Goal: Task Accomplishment & Management: Use online tool/utility

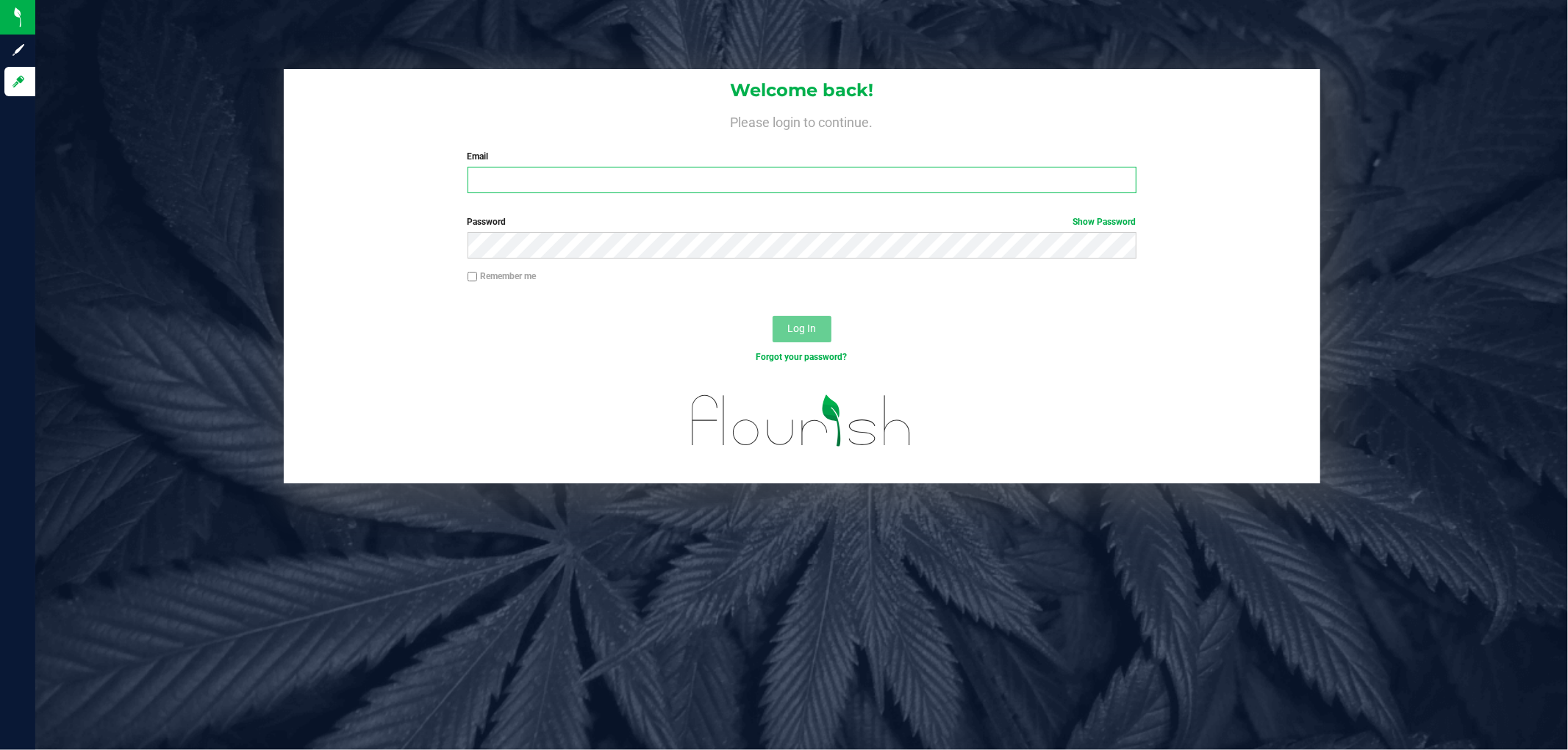
click at [571, 182] on input "Email" at bounding box center [802, 180] width 669 height 27
type input "[EMAIL_ADDRESS][DOMAIN_NAME]"
click at [773, 316] on button "Log In" at bounding box center [802, 329] width 59 height 27
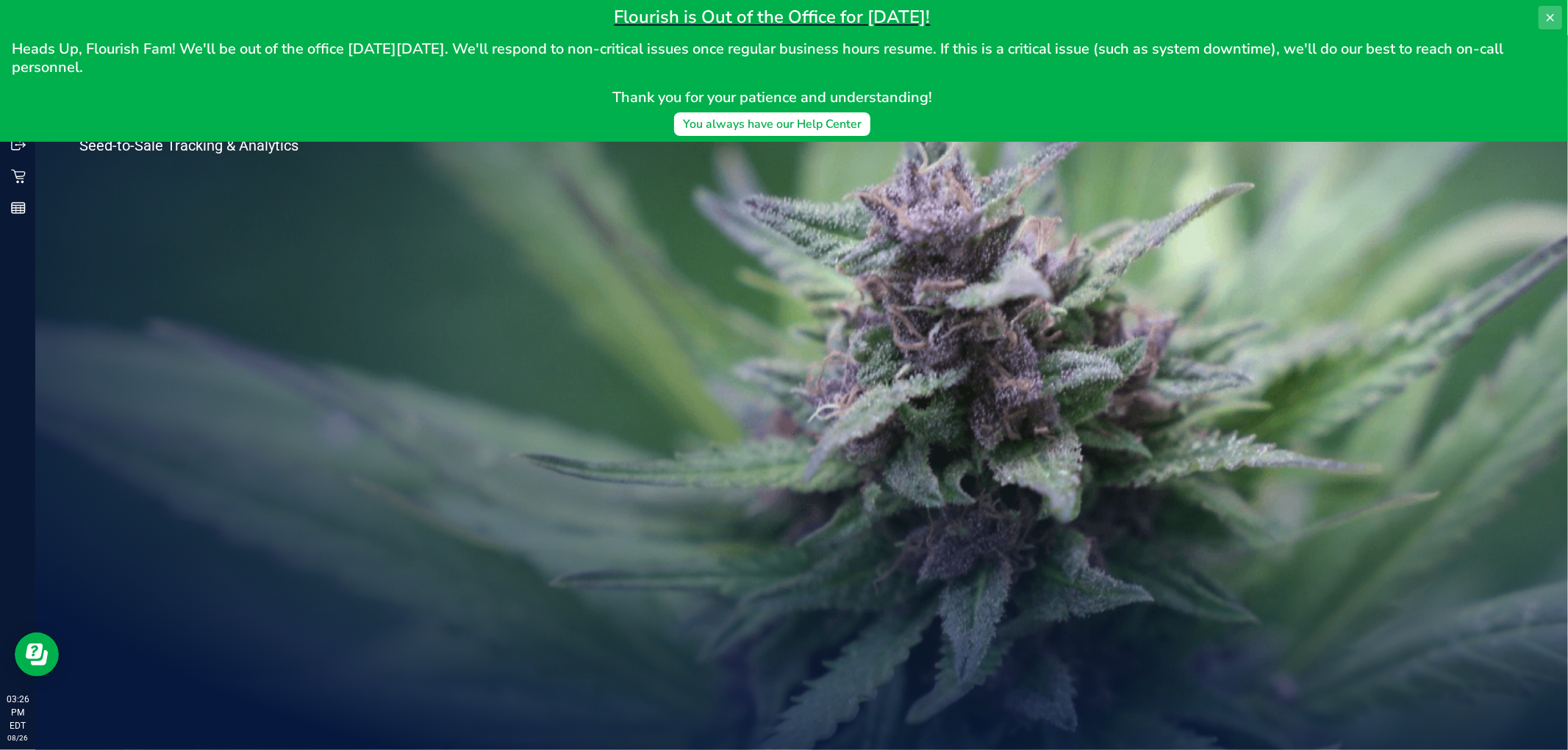
click at [1552, 19] on icon at bounding box center [1549, 17] width 7 height 7
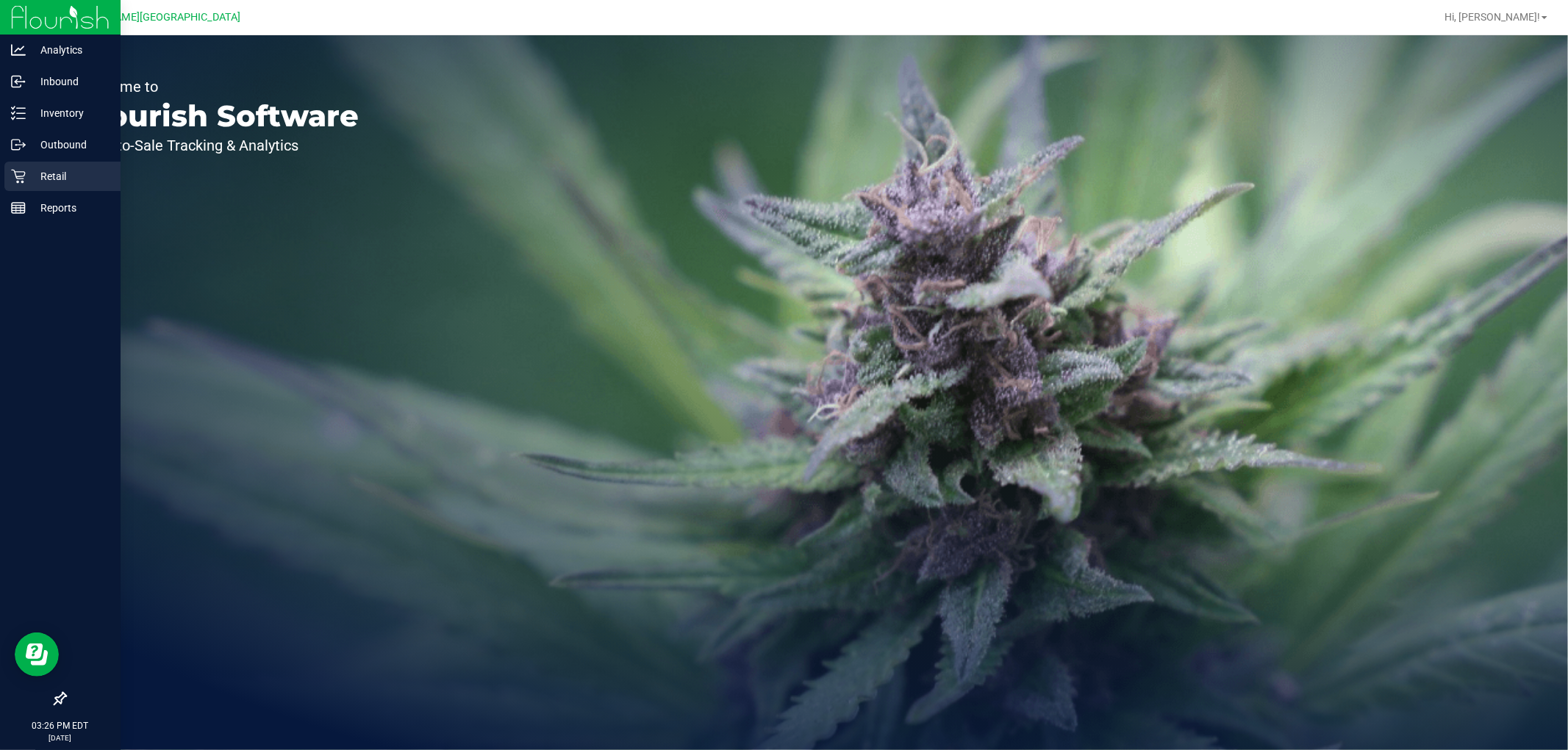
click at [11, 178] on icon at bounding box center [19, 176] width 15 height 15
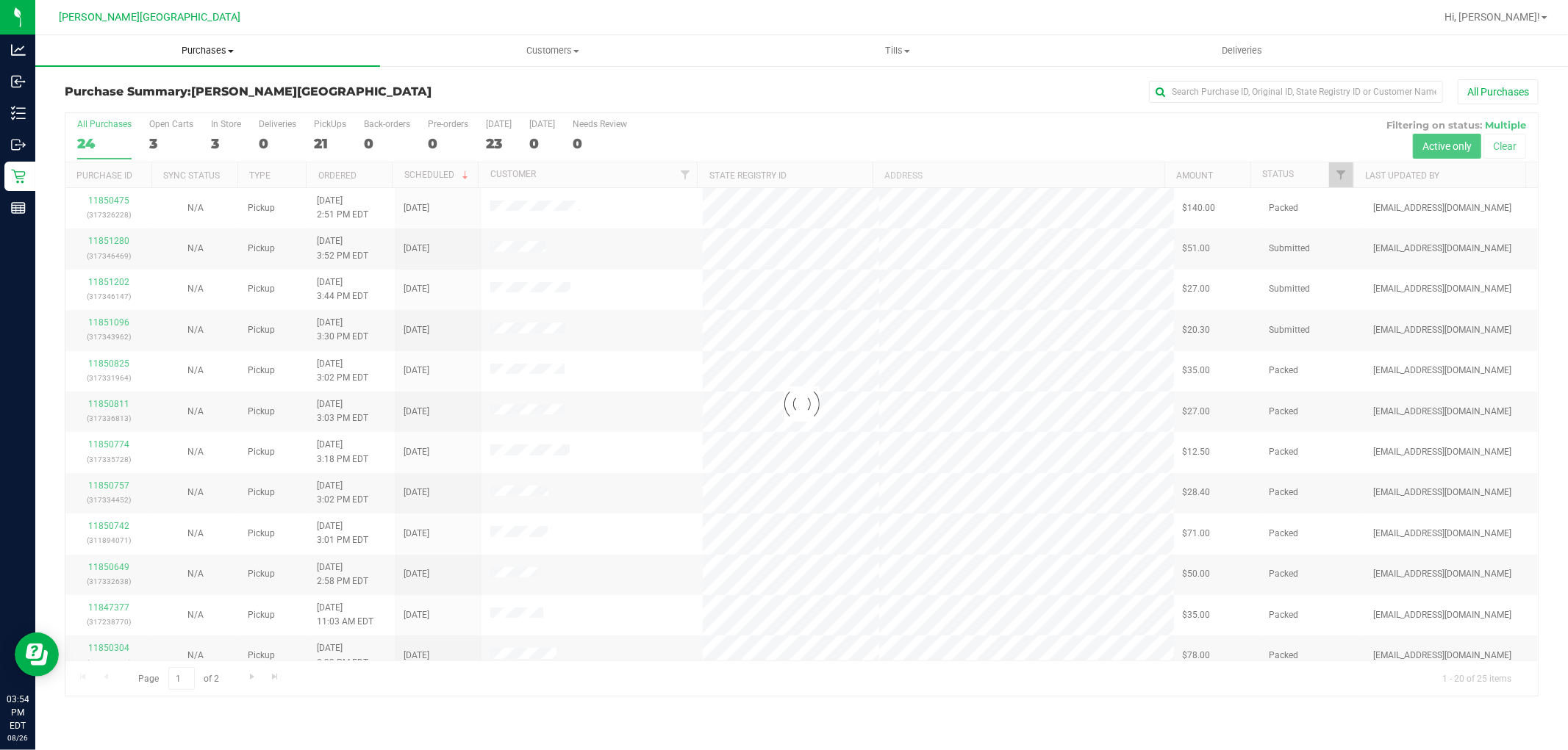
click at [203, 52] on span "Purchases" at bounding box center [208, 51] width 345 height 13
click at [79, 98] on li "Fulfillment" at bounding box center [208, 107] width 345 height 18
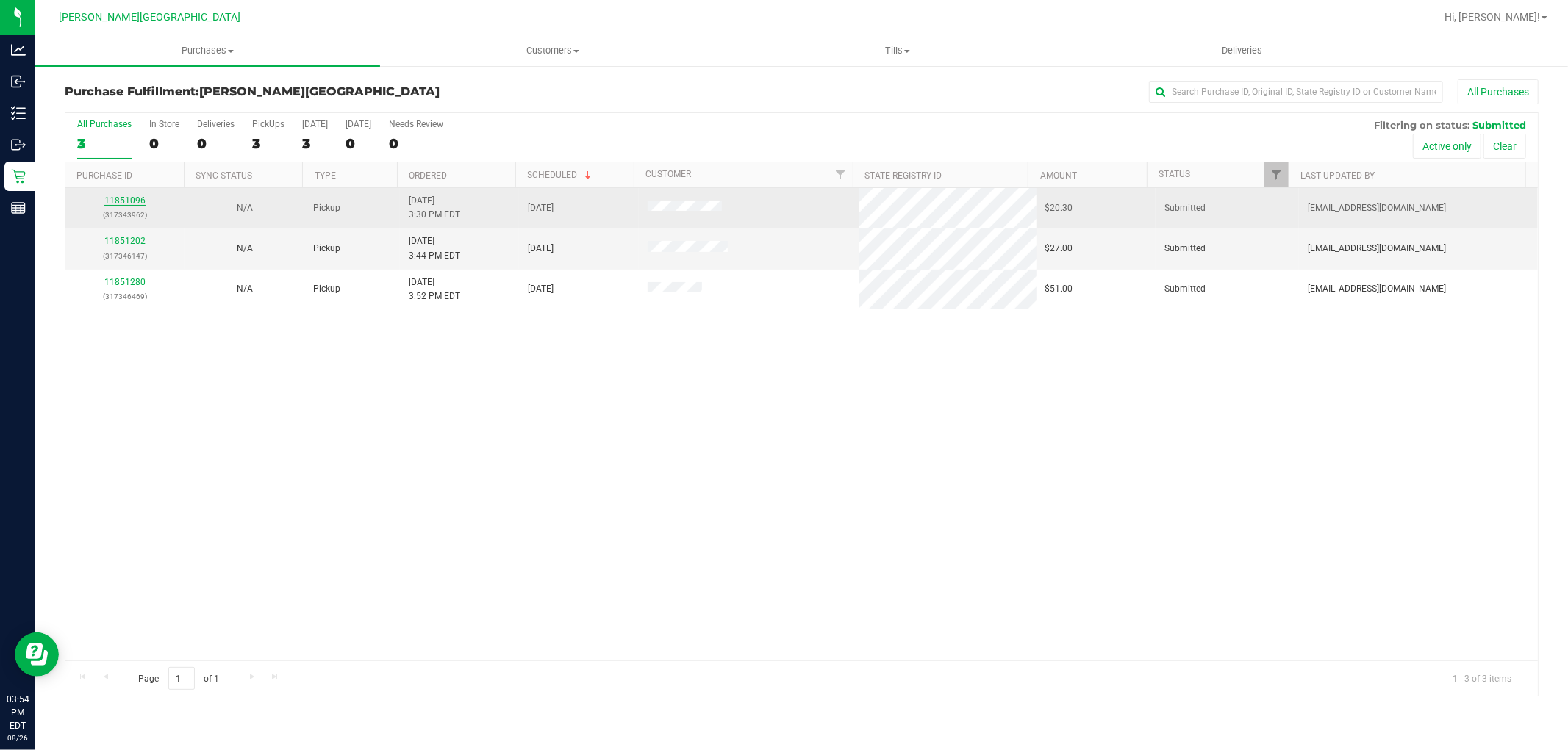
click at [135, 197] on link "11851096" at bounding box center [124, 200] width 41 height 10
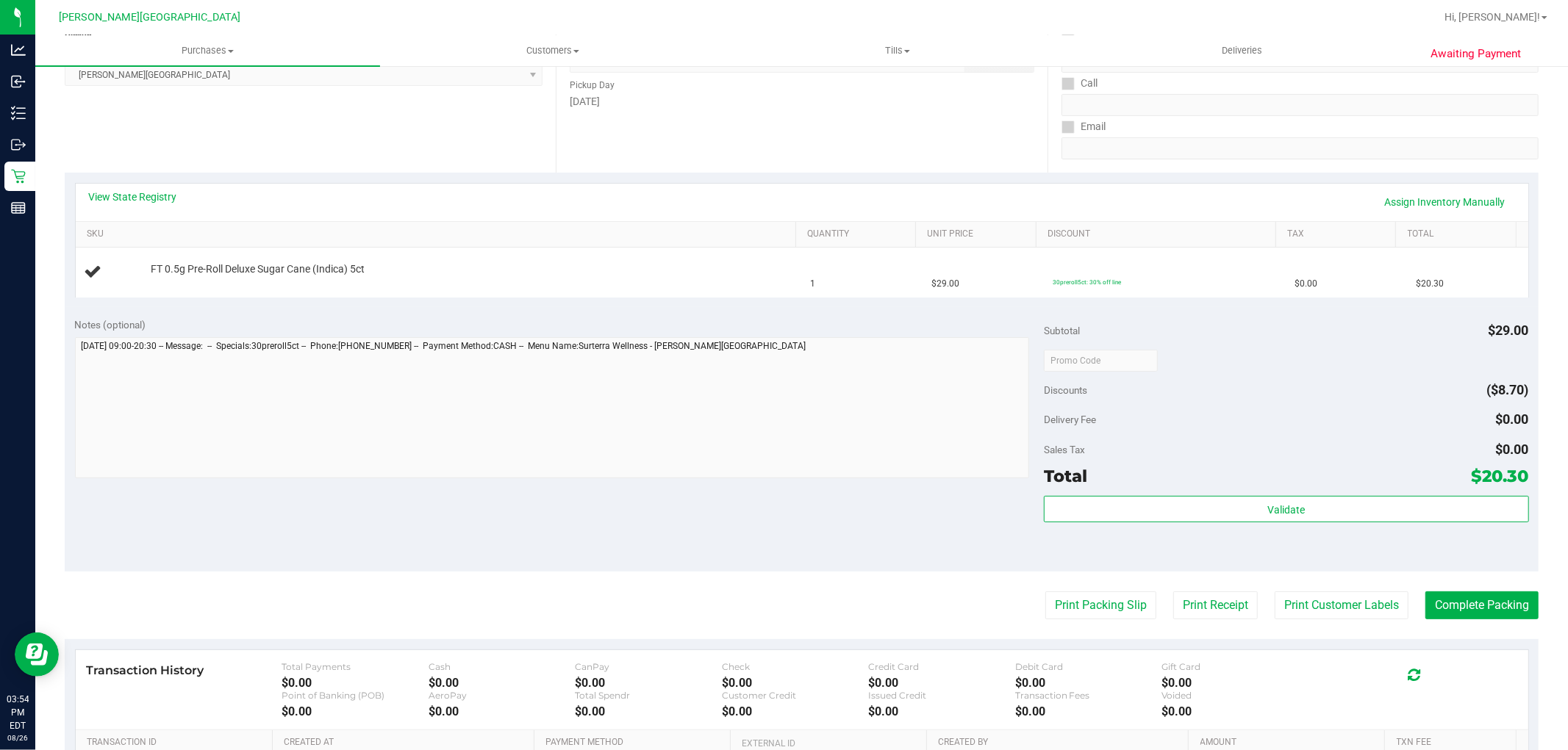
scroll to position [245, 0]
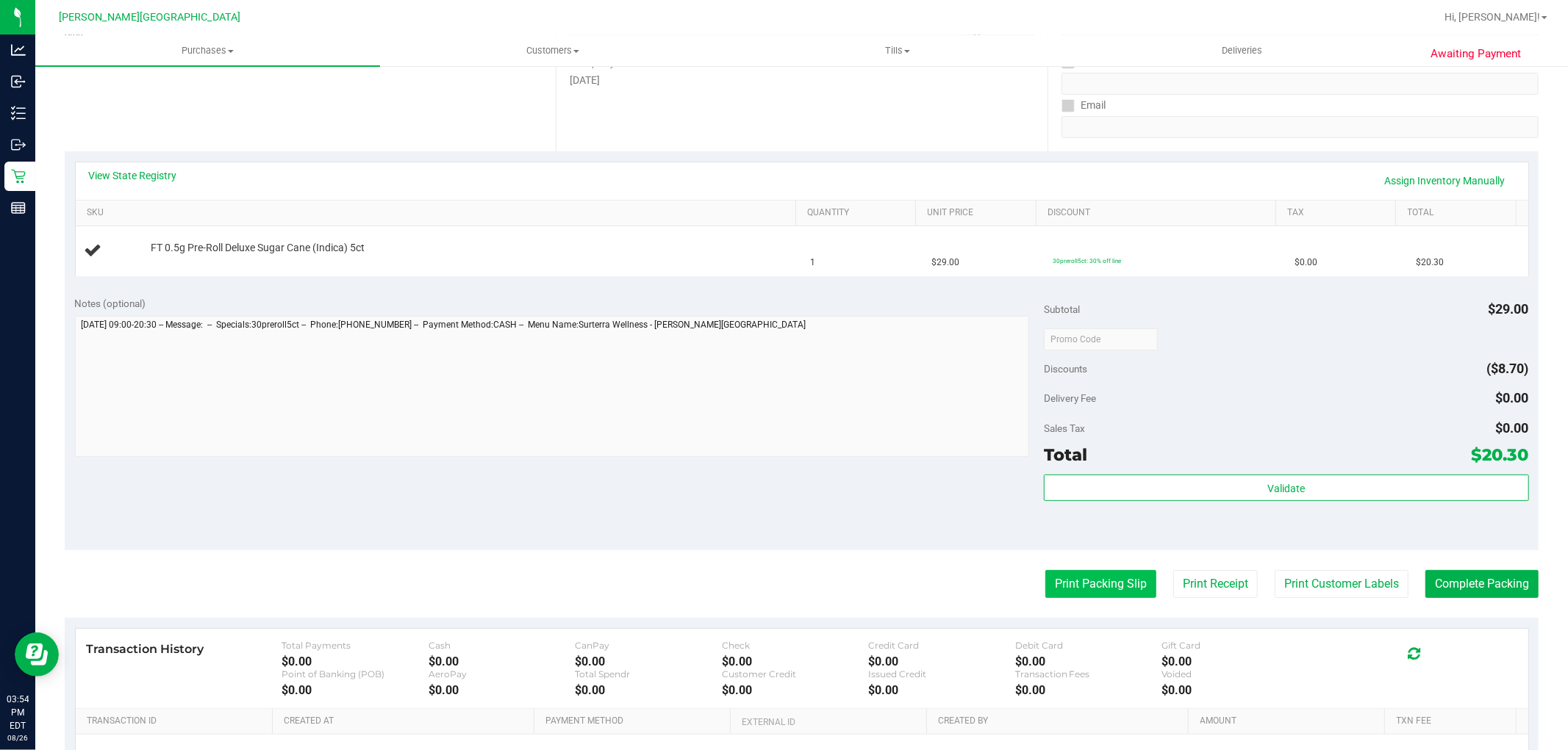
click at [1046, 581] on button "Print Packing Slip" at bounding box center [1100, 584] width 111 height 28
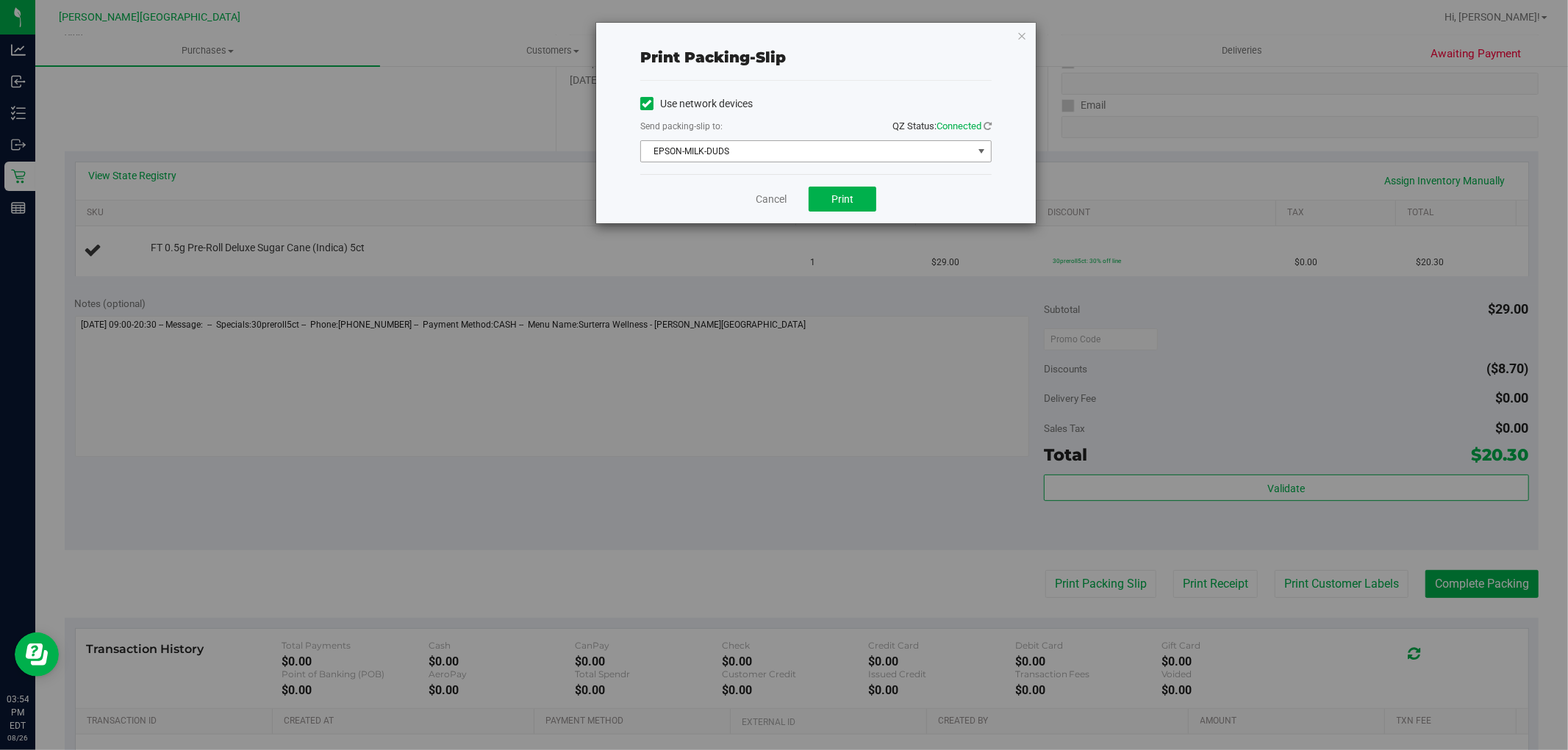
click at [864, 154] on span "EPSON-MILK-DUDS" at bounding box center [807, 151] width 332 height 20
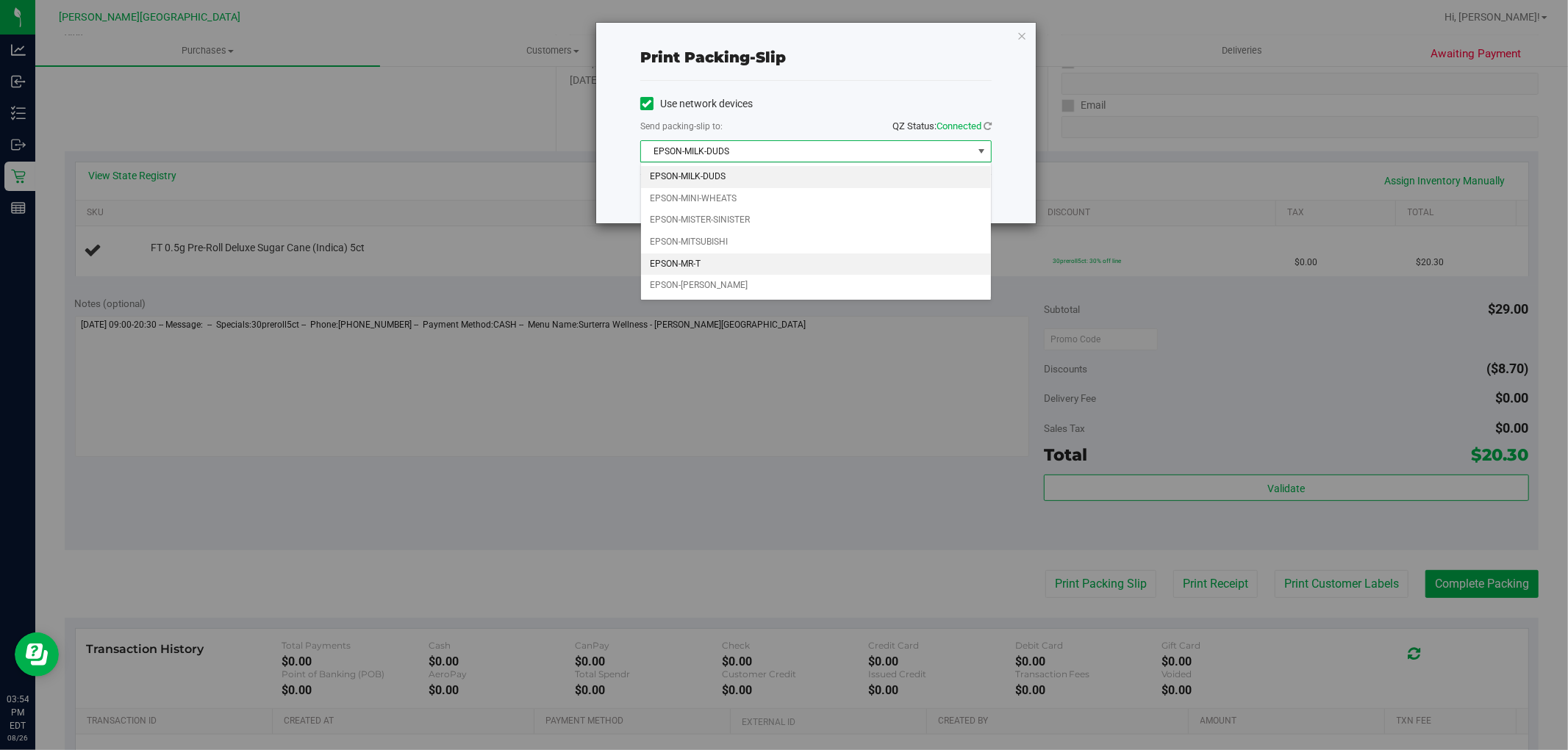
click at [701, 261] on li "EPSON-MR-T" at bounding box center [815, 264] width 350 height 22
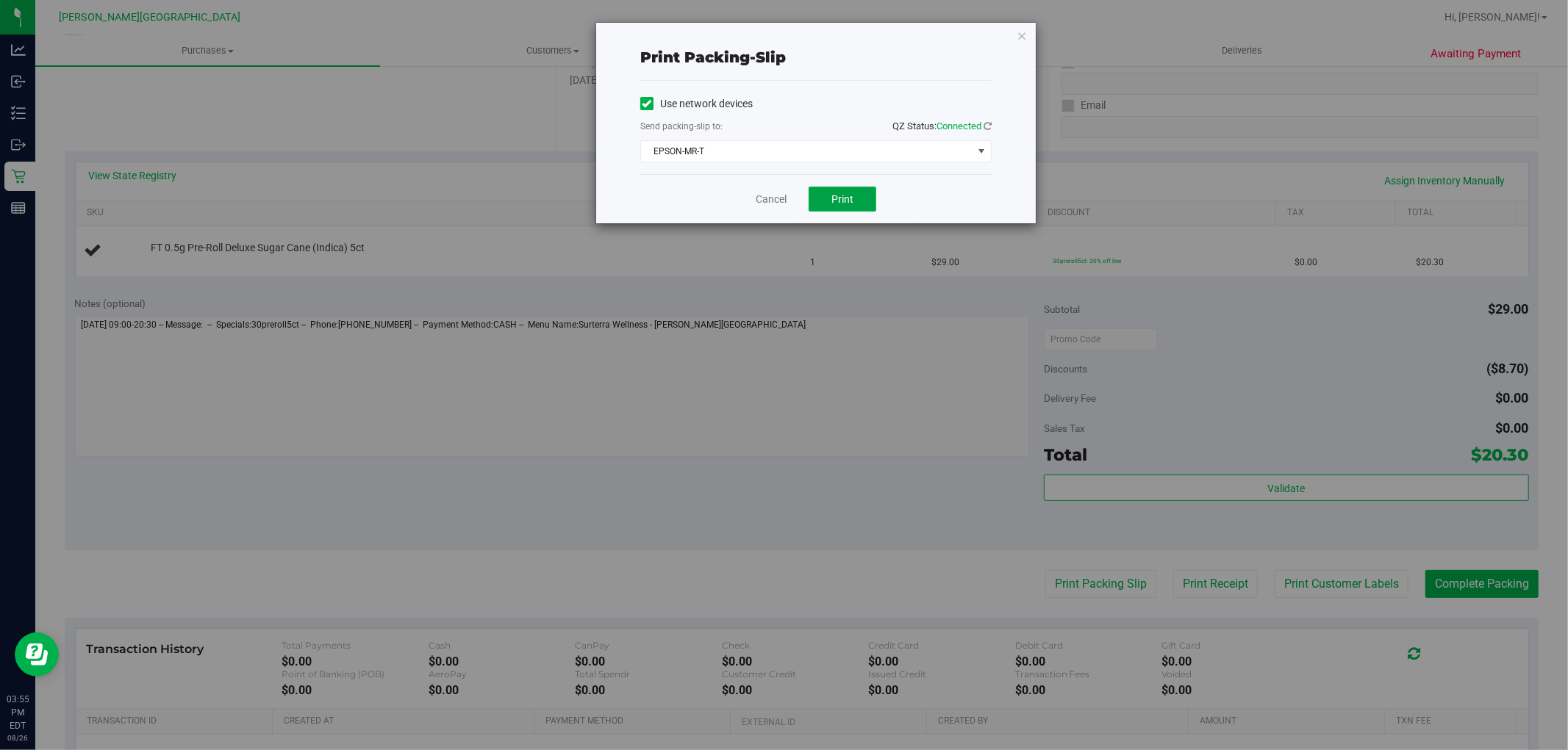
click at [850, 189] on button "Print" at bounding box center [842, 199] width 68 height 25
click at [1020, 36] on icon "button" at bounding box center [1021, 36] width 10 height 18
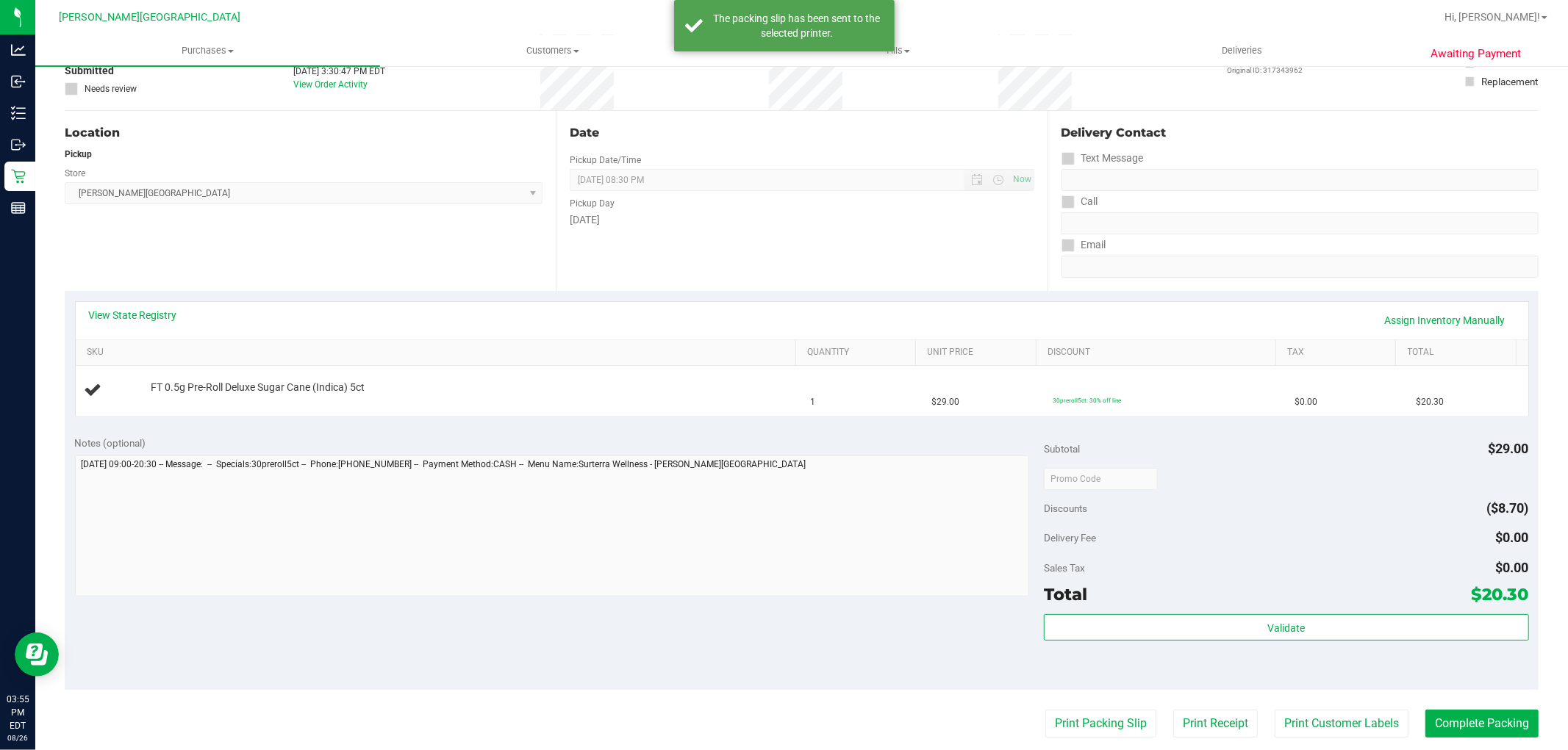
scroll to position [0, 0]
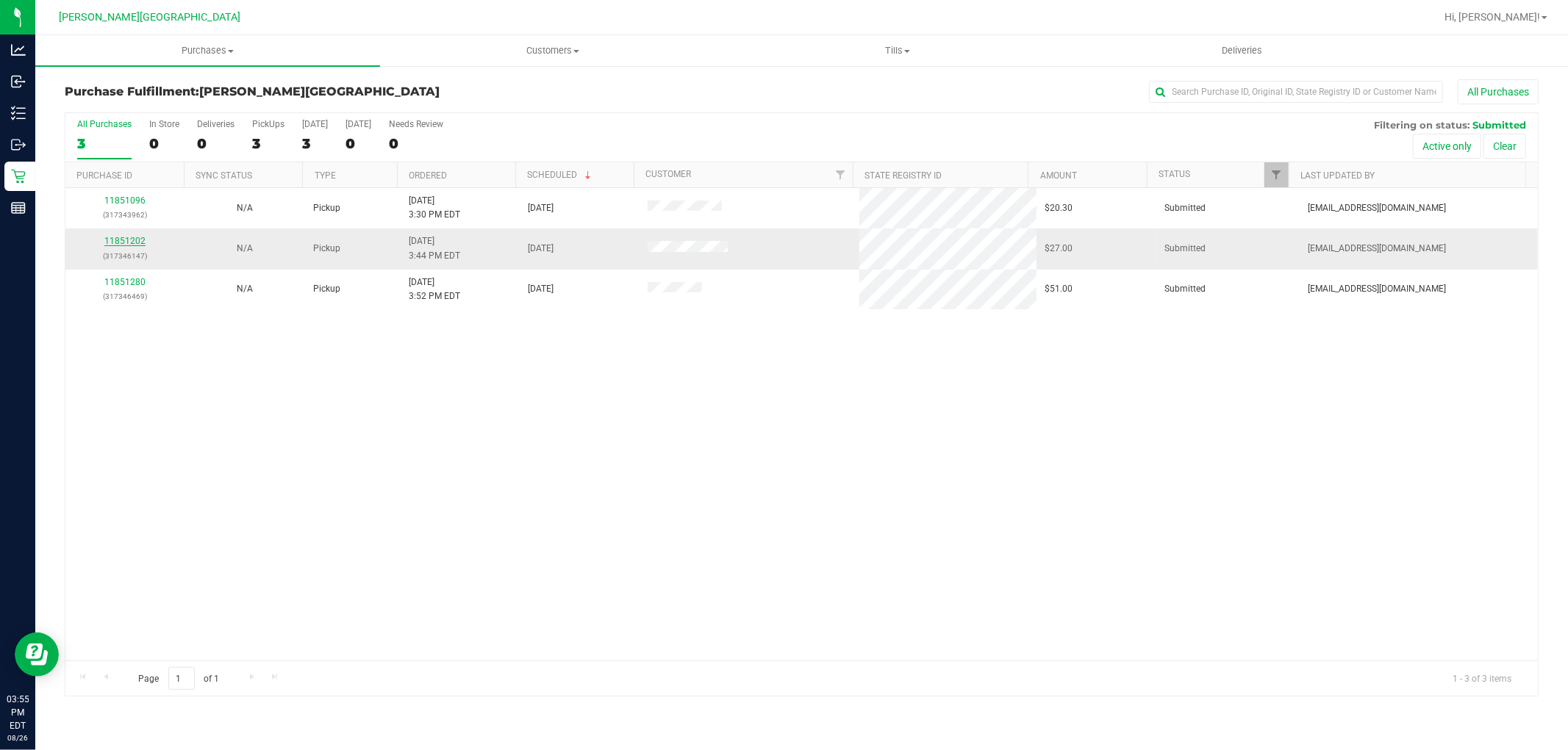
click at [119, 241] on link "11851202" at bounding box center [124, 241] width 41 height 10
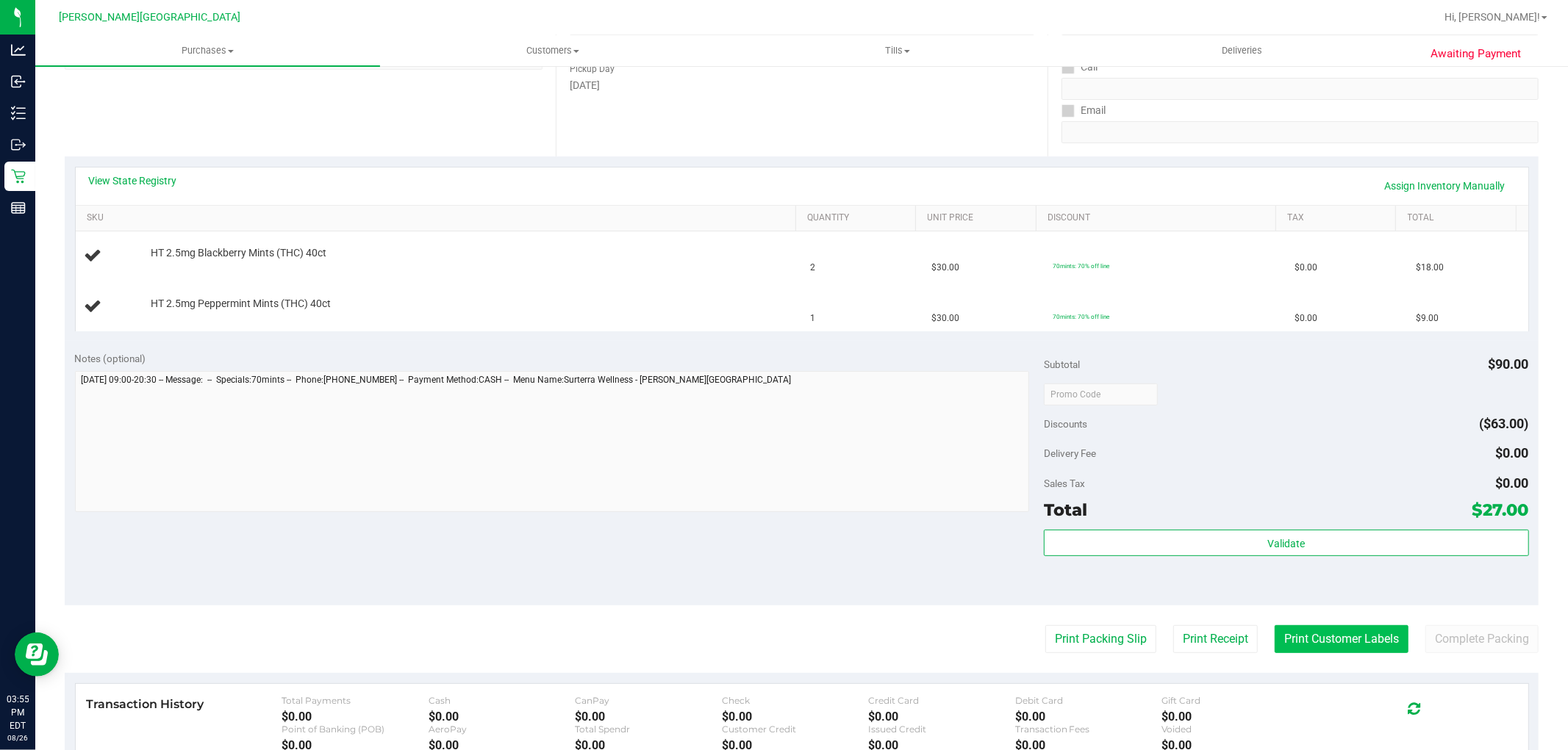
scroll to position [245, 0]
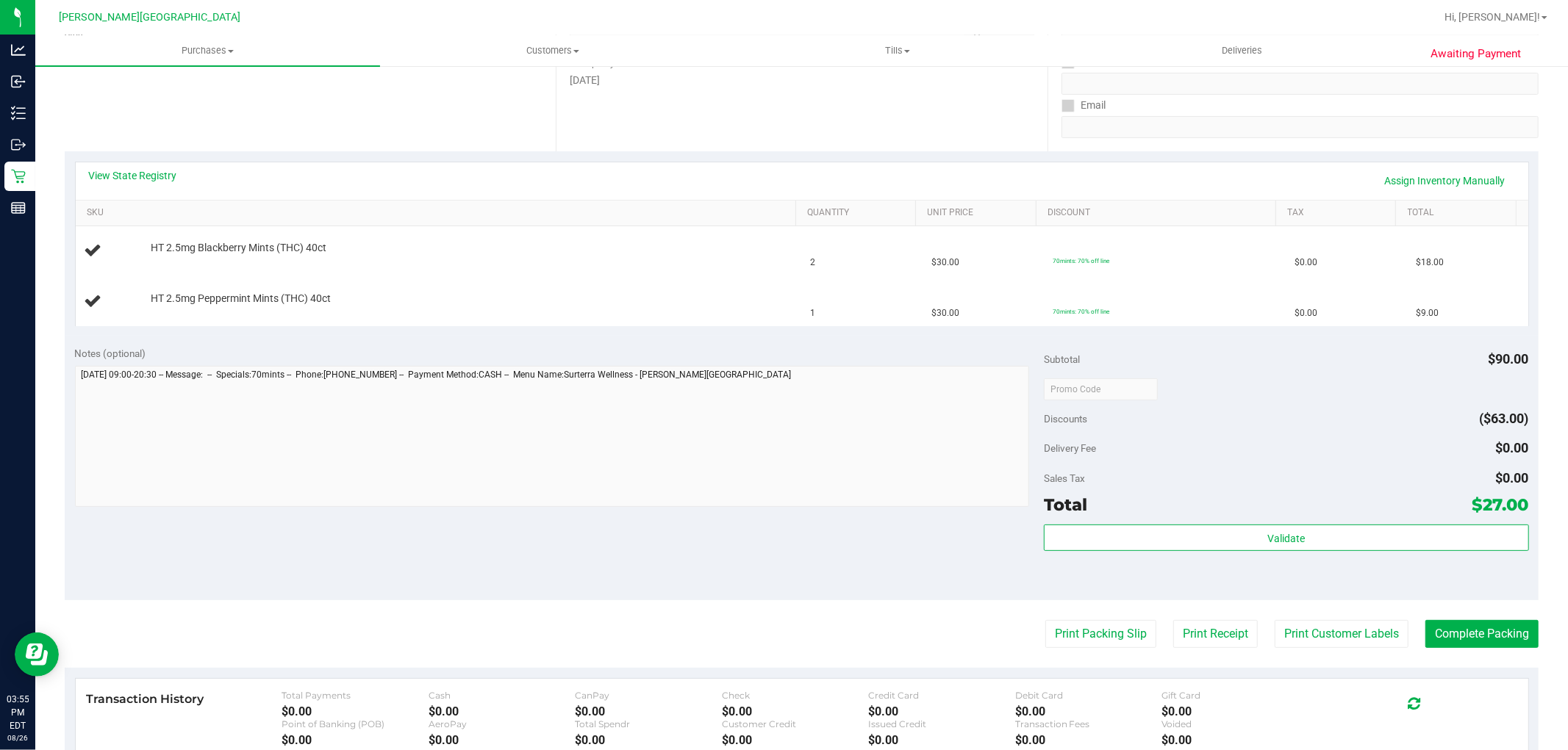
click at [1063, 608] on purchase-details "Back Edit Purchase Cancel Purchase View Profile # 11851202 BioTrack ID: - Submi…" at bounding box center [801, 388] width 1474 height 1108
click at [1059, 642] on button "Print Packing Slip" at bounding box center [1100, 634] width 111 height 28
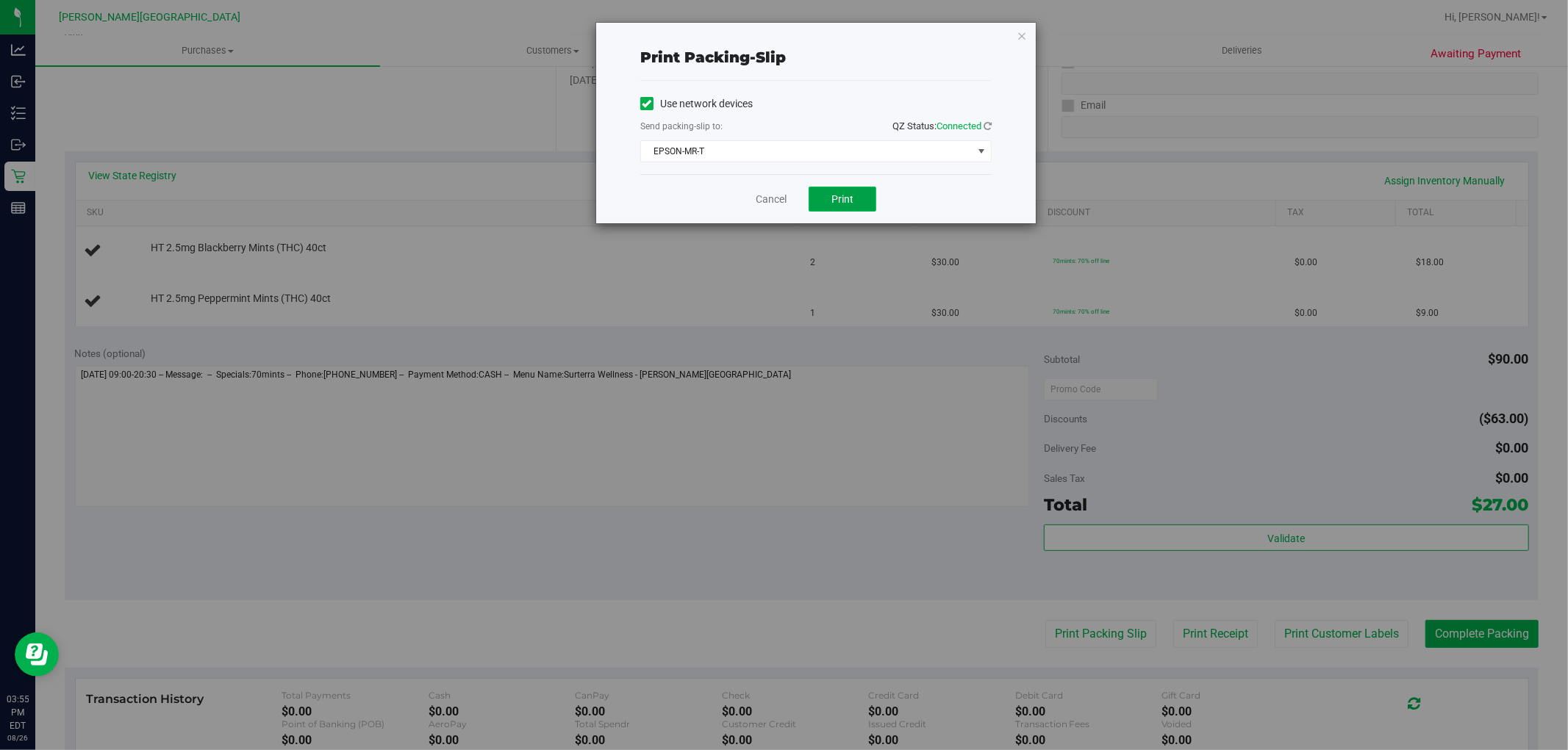
click at [868, 208] on button "Print" at bounding box center [842, 199] width 68 height 25
click at [1023, 31] on icon "button" at bounding box center [1021, 36] width 10 height 18
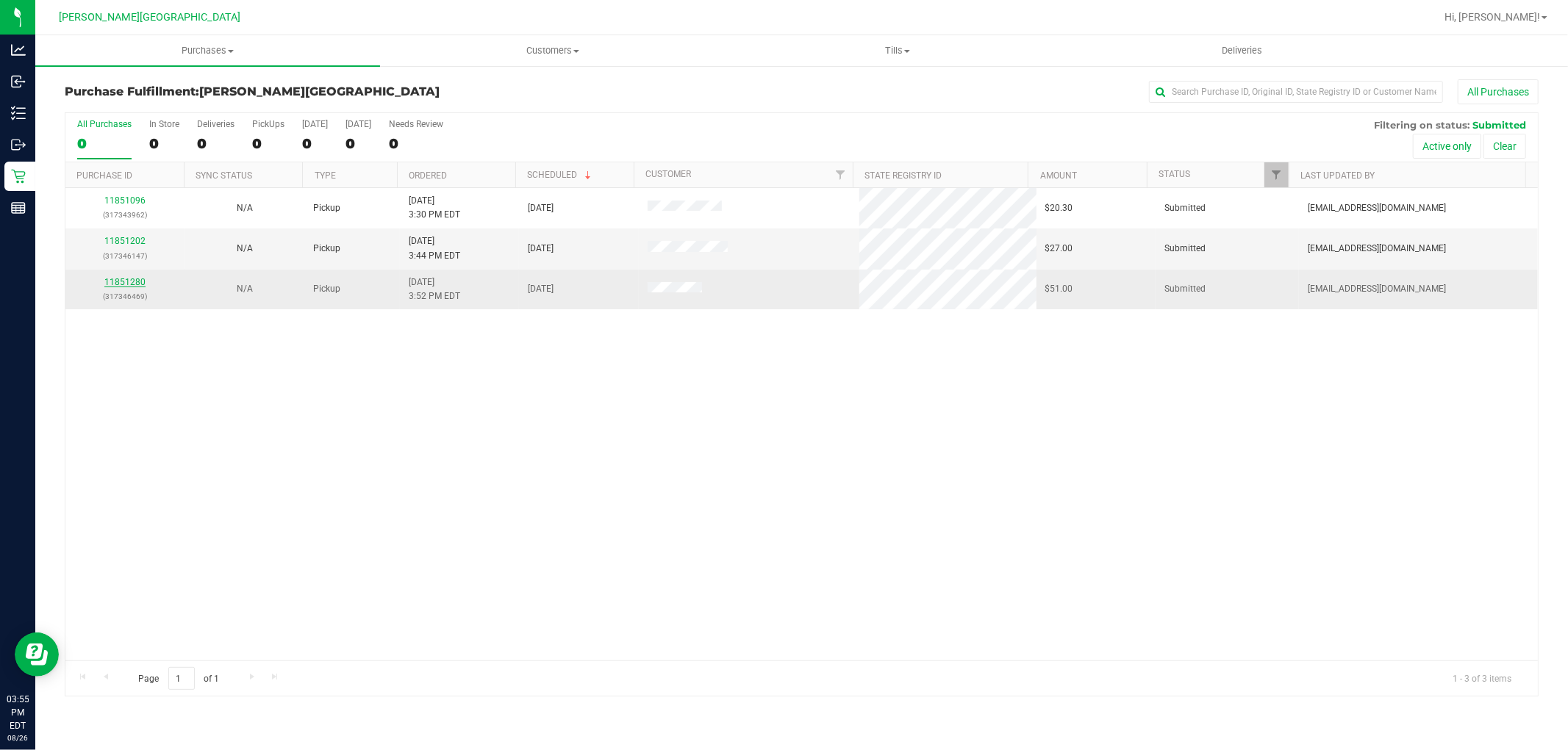
click at [140, 282] on link "11851280" at bounding box center [124, 282] width 41 height 10
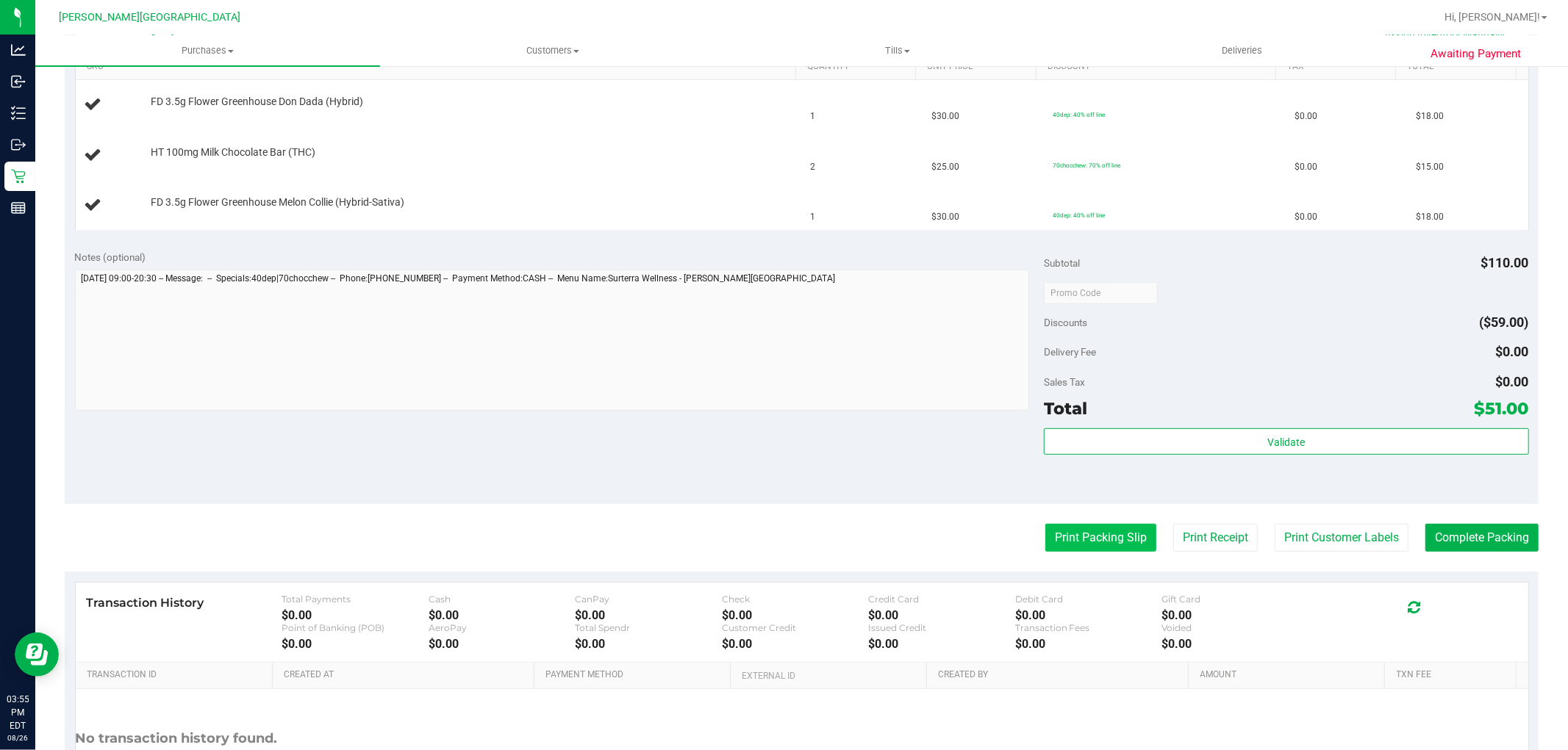
scroll to position [408, 0]
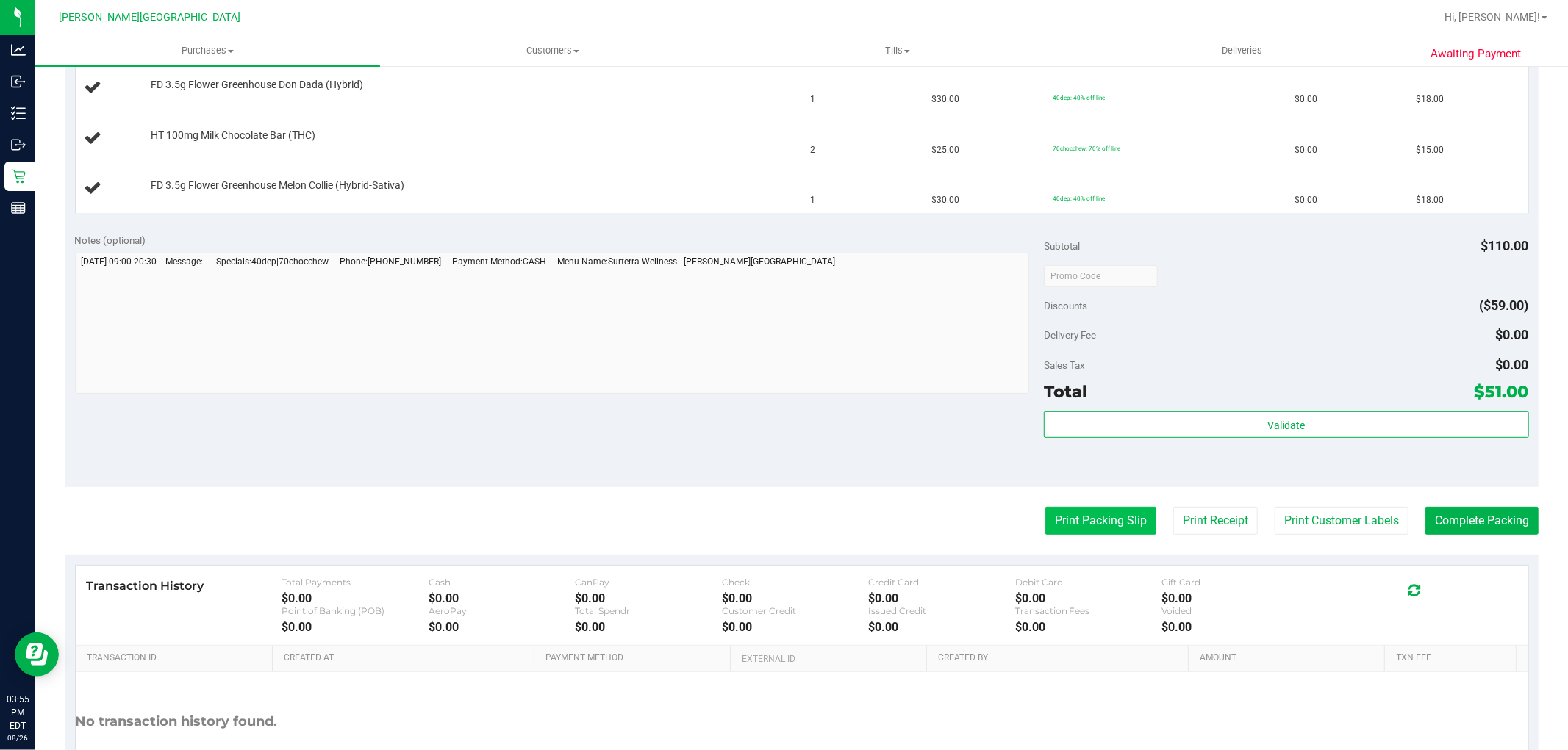
click at [1088, 511] on button "Print Packing Slip" at bounding box center [1100, 521] width 111 height 28
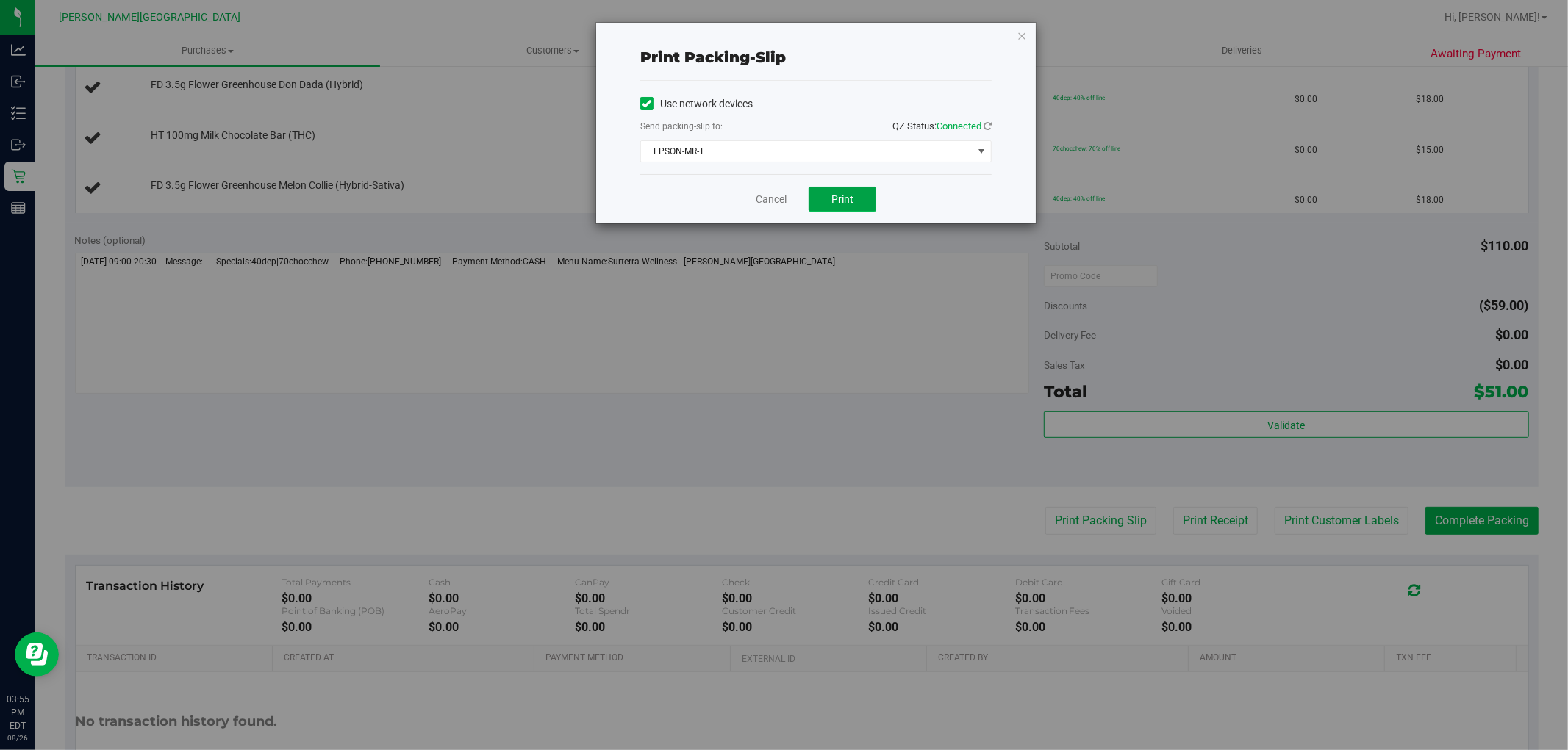
click at [849, 193] on span "Print" at bounding box center [842, 199] width 22 height 12
click at [1020, 43] on div "Print packing-slip Use network devices Send packing-slip to: QZ Status: Connect…" at bounding box center [815, 123] width 439 height 201
click at [778, 193] on link "Cancel" at bounding box center [771, 199] width 31 height 15
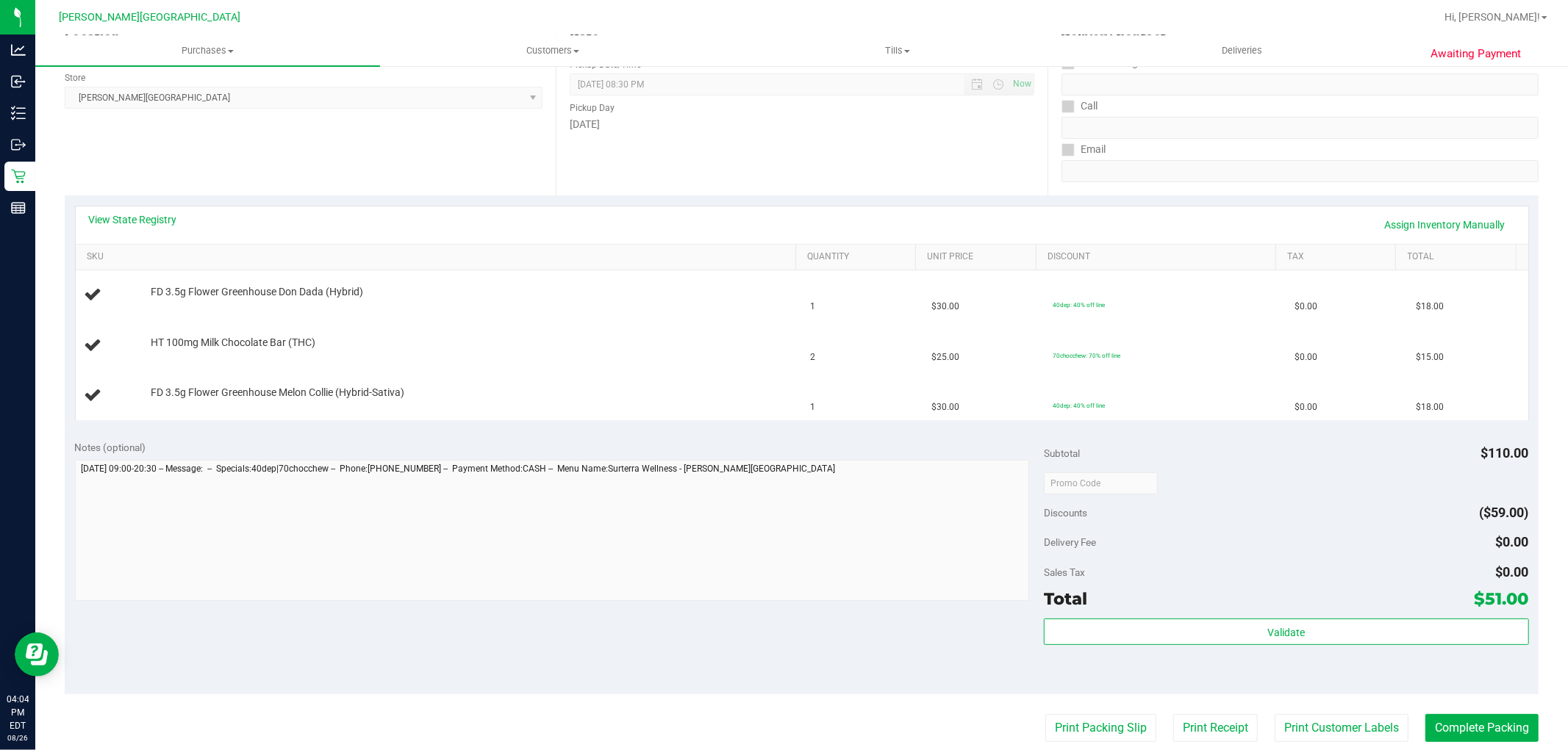
scroll to position [163, 0]
